Goal: Task Accomplishment & Management: Use online tool/utility

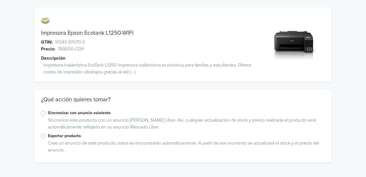
click at [81, 113] on label "Sincronizar con anuncio existente" at bounding box center [186, 113] width 277 height 6
click at [0, 0] on input "Sincronizar con anuncio existente" at bounding box center [0, 0] width 0 height 0
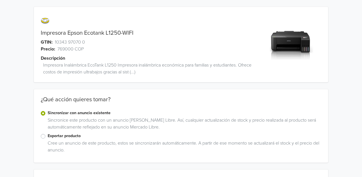
scroll to position [56, 0]
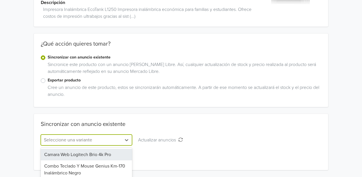
click at [127, 141] on div "13 results available. Use Up and Down to choose options, press Enter to select …" at bounding box center [86, 139] width 91 height 11
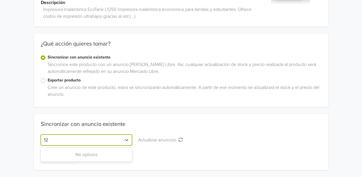
type input "1"
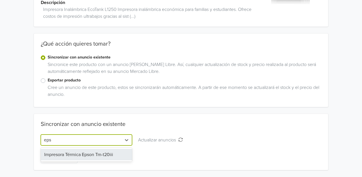
type input "eps"
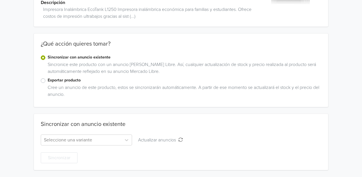
click at [270, 111] on div "Impresora Epson Ecotank L1250-WIFI GTIN: 10343 97070 0 Precio: 769000 COP Descr…" at bounding box center [180, 60] width 353 height 233
click at [48, 79] on label "Exportar producto" at bounding box center [185, 80] width 274 height 6
click at [0, 0] on input "Exportar producto" at bounding box center [0, 0] width 0 height 0
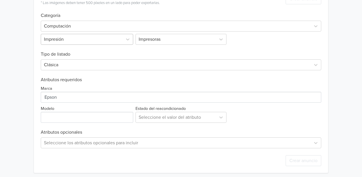
scroll to position [119, 0]
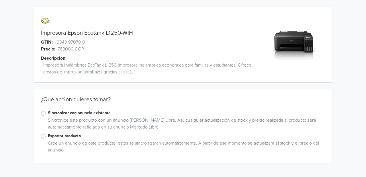
click at [58, 111] on label "Sincronizar con anuncio existente" at bounding box center [186, 113] width 277 height 6
click at [0, 0] on input "Sincronizar con anuncio existente" at bounding box center [0, 0] width 0 height 0
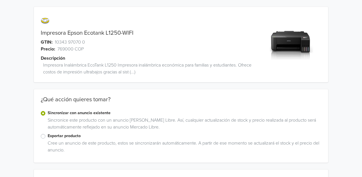
scroll to position [56, 0]
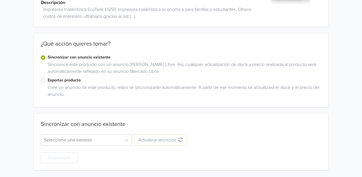
click at [184, 141] on button "Actualizar anuncios Actualizar anuncios" at bounding box center [160, 139] width 52 height 11
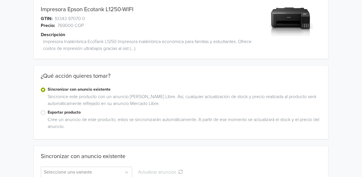
scroll to position [0, 0]
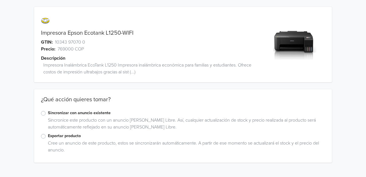
click at [58, 112] on label "Sincronizar con anuncio existente" at bounding box center [186, 113] width 277 height 6
click at [0, 0] on input "Sincronizar con anuncio existente" at bounding box center [0, 0] width 0 height 0
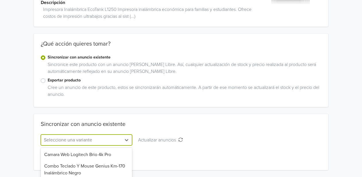
click at [71, 139] on div "13 results available. Use Up and Down to choose options, press Enter to select …" at bounding box center [86, 139] width 91 height 11
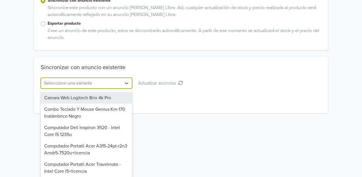
paste input "Impresora Inalámbrica EcoTank L1250"
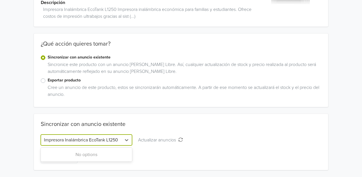
type input "Impresora Inalámbrica EcoTank L1250"
click at [61, 78] on label "Exportar producto" at bounding box center [185, 80] width 274 height 6
click at [0, 0] on input "Exportar producto" at bounding box center [0, 0] width 0 height 0
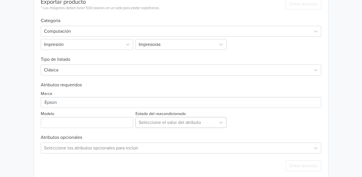
scroll to position [186, 0]
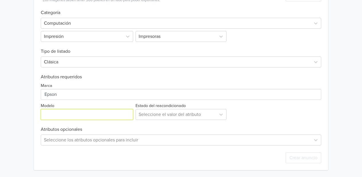
click at [70, 118] on input "Modelo" at bounding box center [87, 114] width 92 height 11
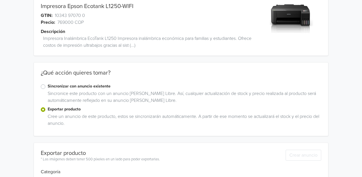
scroll to position [0, 0]
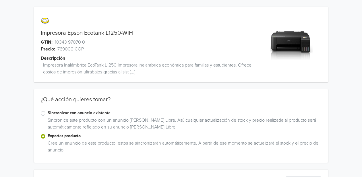
click at [105, 32] on link "Impresora Epson Ecotank L1250-WIFI" at bounding box center [87, 33] width 93 height 7
drag, startPoint x: 84, startPoint y: 34, endPoint x: 121, endPoint y: 33, distance: 37.0
click at [121, 33] on link "Impresora Epson Ecotank L1250-WIFI" at bounding box center [87, 33] width 93 height 7
copy link "Ecotank L1250"
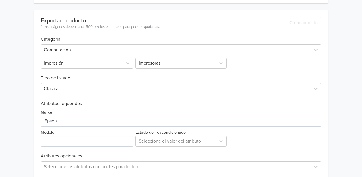
scroll to position [186, 0]
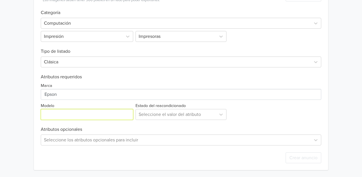
click at [78, 115] on input "Modelo" at bounding box center [87, 114] width 92 height 11
paste input "Ecotank L1250"
type input "Ecotank L1250"
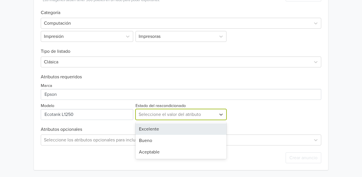
click at [191, 118] on div at bounding box center [176, 114] width 75 height 8
click at [167, 125] on div "Excelente" at bounding box center [180, 128] width 91 height 11
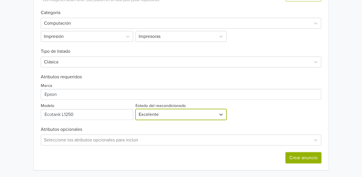
click at [296, 159] on button "Crear anuncio" at bounding box center [303, 157] width 36 height 11
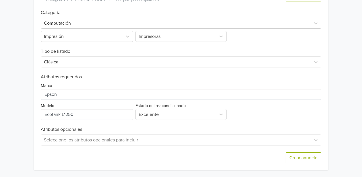
scroll to position [0, 0]
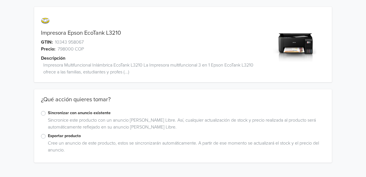
click at [66, 113] on label "Sincronizar con anuncio existente" at bounding box center [186, 113] width 277 height 6
click at [0, 0] on input "Sincronizar con anuncio existente" at bounding box center [0, 0] width 0 height 0
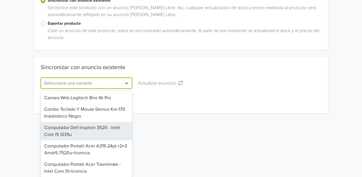
click at [52, 89] on div "13 results available. Use Up and Down to choose options, press Enter to select …" at bounding box center [86, 83] width 91 height 11
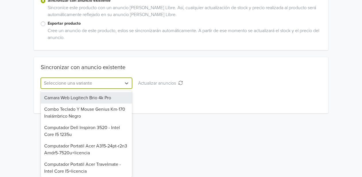
paste input "L3210"
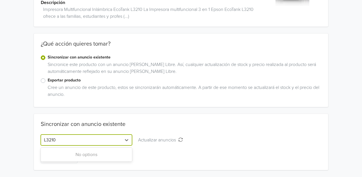
scroll to position [56, 0]
type input "L3210"
click at [51, 81] on label "Exportar producto" at bounding box center [185, 80] width 274 height 6
click at [0, 0] on input "Exportar producto" at bounding box center [0, 0] width 0 height 0
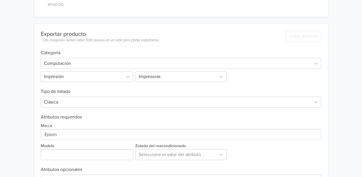
scroll to position [186, 0]
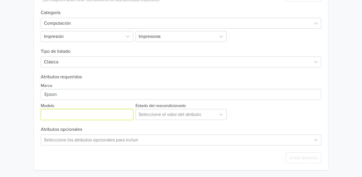
click at [61, 110] on input "Modelo" at bounding box center [87, 114] width 92 height 11
paste input "L3210"
type input "L3210"
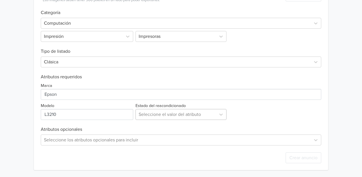
click at [209, 110] on div at bounding box center [176, 114] width 75 height 8
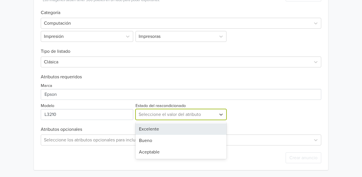
click at [162, 128] on div "Excelente" at bounding box center [180, 128] width 91 height 11
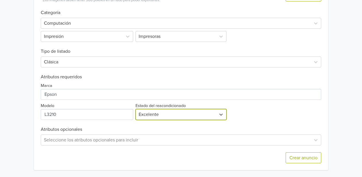
click at [303, 165] on div "Crear anuncio" at bounding box center [181, 157] width 280 height 25
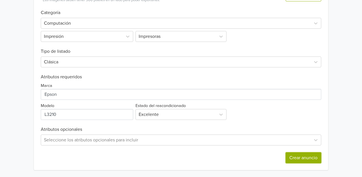
click at [303, 160] on button "Crear anuncio" at bounding box center [303, 157] width 36 height 11
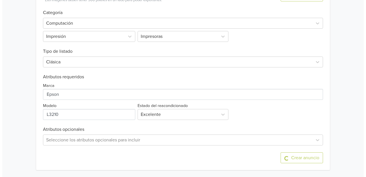
scroll to position [0, 0]
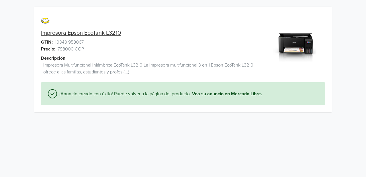
click at [59, 34] on link "Impresora Epson EcoTank L3210" at bounding box center [81, 33] width 80 height 7
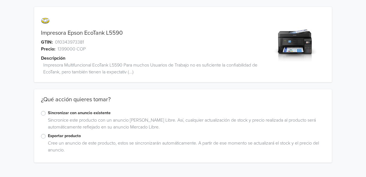
click at [56, 117] on div "Sincronice este producto con un anuncio [PERSON_NAME] Libre. Así, cualquier act…" at bounding box center [186, 125] width 280 height 16
click at [48, 115] on label "Sincronizar con anuncio existente" at bounding box center [186, 113] width 277 height 6
click at [0, 0] on input "Sincronizar con anuncio existente" at bounding box center [0, 0] width 0 height 0
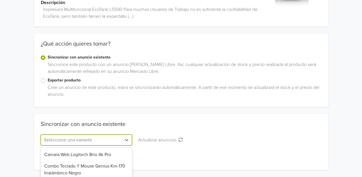
scroll to position [112, 0]
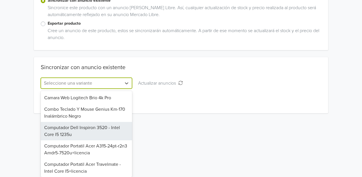
click at [72, 89] on div "13 results available. Use Up and Down to choose options, press Enter to select …" at bounding box center [86, 83] width 91 height 11
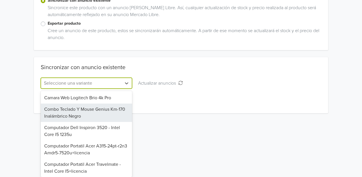
paste input "EcoTank L5590"
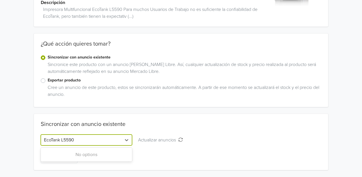
type input "EcoTank L5590"
click at [51, 79] on label "Exportar producto" at bounding box center [185, 80] width 274 height 6
click at [0, 0] on input "Exportar producto" at bounding box center [0, 0] width 0 height 0
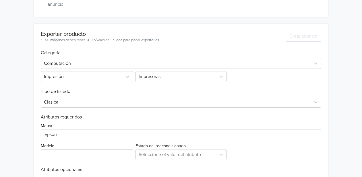
scroll to position [186, 0]
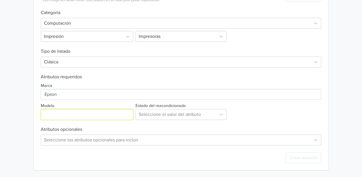
click at [69, 112] on input "Modelo" at bounding box center [87, 114] width 92 height 11
paste input "EcoTank L5590"
type input "EcoTank L5590"
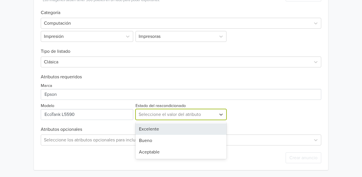
click at [188, 114] on div at bounding box center [176, 114] width 75 height 8
click at [149, 128] on div "Excelente" at bounding box center [180, 128] width 91 height 11
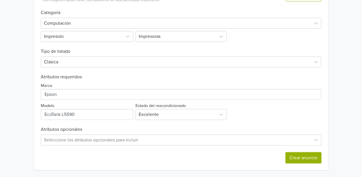
click at [308, 160] on button "Crear anuncio" at bounding box center [303, 157] width 36 height 11
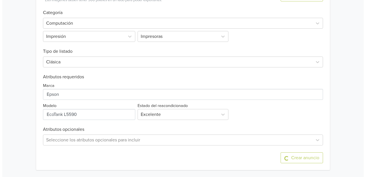
scroll to position [0, 0]
